Goal: Information Seeking & Learning: Learn about a topic

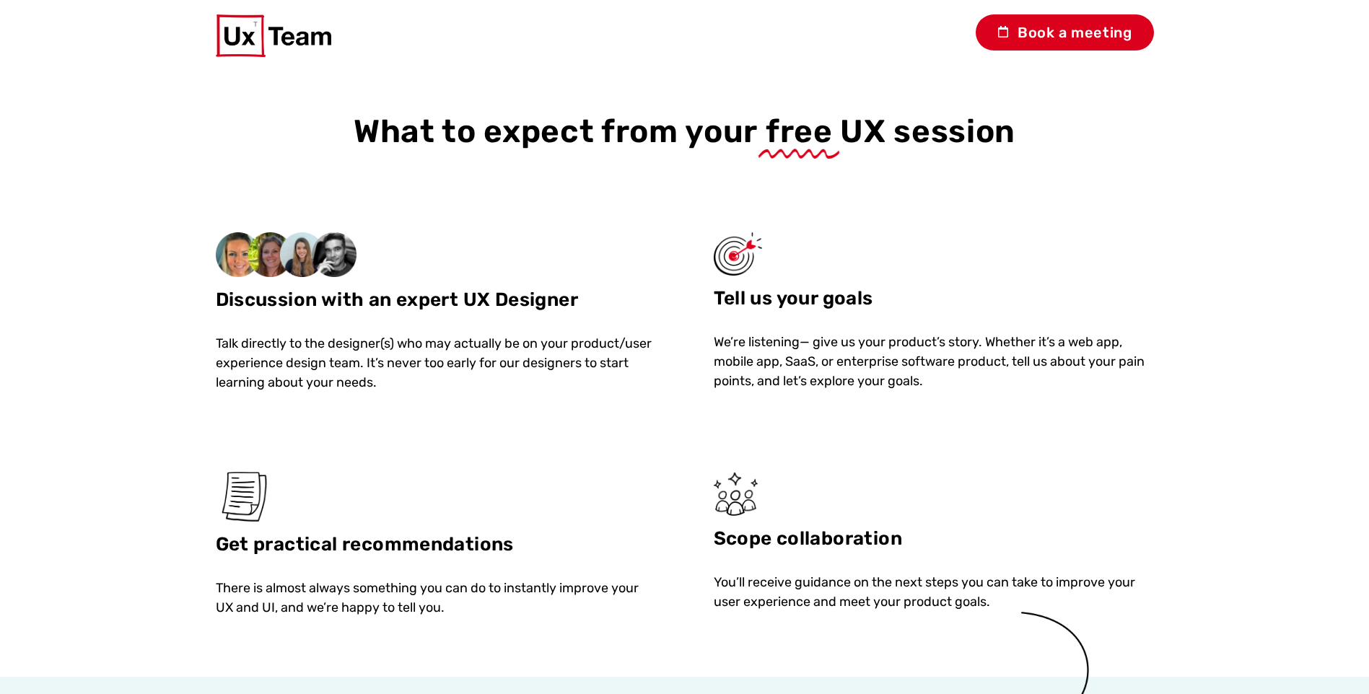
scroll to position [1083, 0]
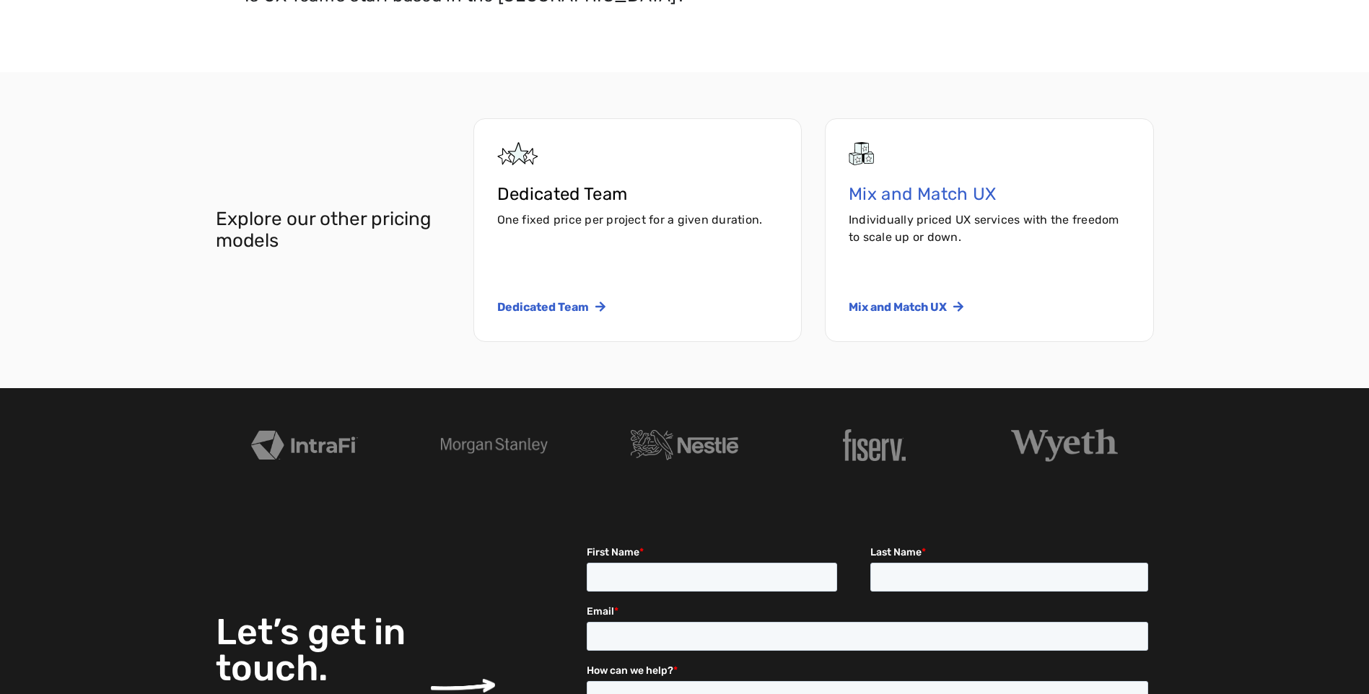
scroll to position [3103, 0]
